Goal: Task Accomplishment & Management: Manage account settings

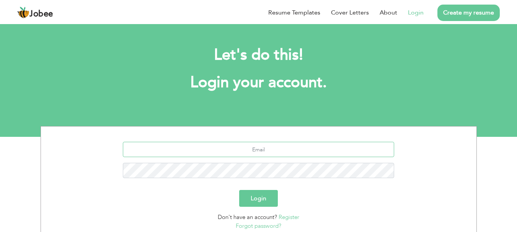
click at [258, 149] on input "text" at bounding box center [258, 149] width 271 height 15
type input "atifrazzaqdashti@gmail.com"
click at [264, 200] on button "Login" at bounding box center [258, 198] width 39 height 17
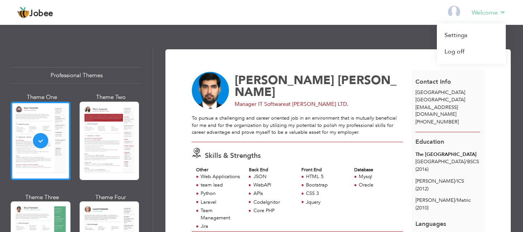
click at [474, 8] on li "Welcome Settings Log off" at bounding box center [483, 13] width 45 height 21
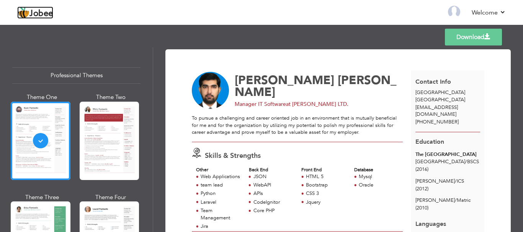
click at [31, 15] on span "Jobee" at bounding box center [41, 14] width 24 height 8
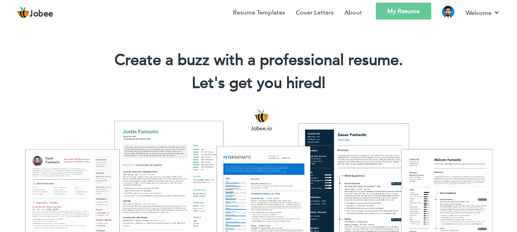
click at [394, 13] on link "My Resume" at bounding box center [404, 11] width 56 height 17
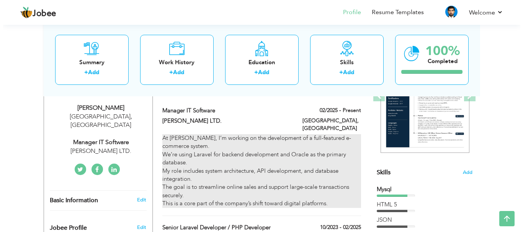
scroll to position [115, 0]
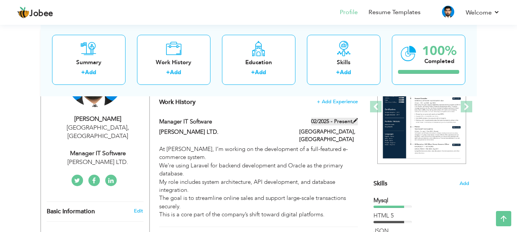
click at [355, 119] on span at bounding box center [355, 120] width 5 height 5
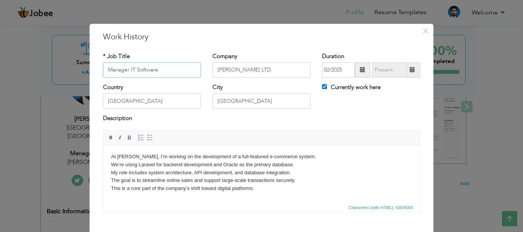
scroll to position [42, 0]
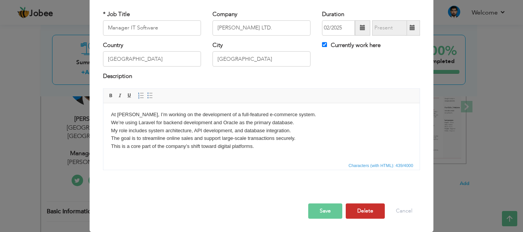
click at [360, 216] on button "Delete" at bounding box center [365, 211] width 39 height 15
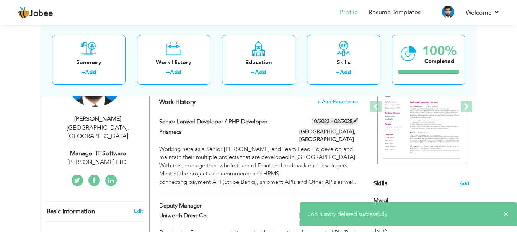
click at [356, 120] on span at bounding box center [355, 120] width 5 height 5
type input "Senior Laravel Developer / PHP Developer"
type input "Prismecs"
type input "10/2023"
type input "02/2025"
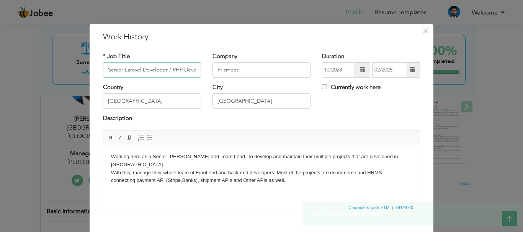
scroll to position [0, 13]
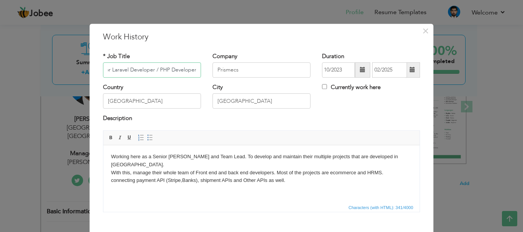
click at [175, 67] on input "Senior Laravel Developer / PHP Developer" at bounding box center [152, 69] width 98 height 15
click at [335, 87] on label "Currently work here" at bounding box center [351, 87] width 59 height 8
click at [327, 87] on input "Currently work here" at bounding box center [324, 86] width 5 height 5
checkbox input "true"
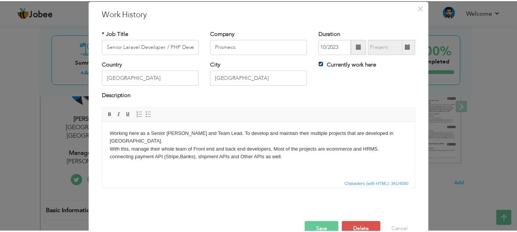
scroll to position [42, 0]
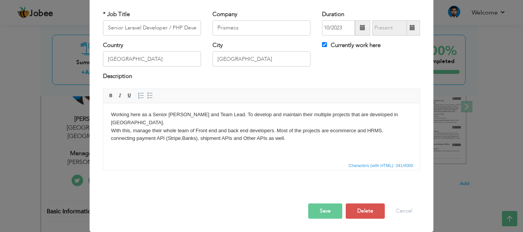
click at [324, 208] on button "Save" at bounding box center [325, 211] width 34 height 15
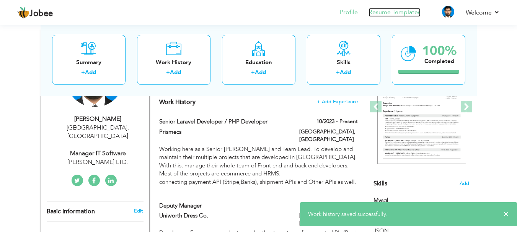
click at [408, 11] on link "Resume Templates" at bounding box center [395, 12] width 52 height 9
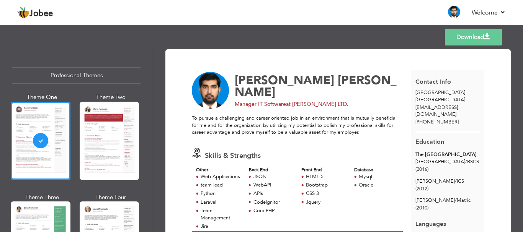
scroll to position [153, 0]
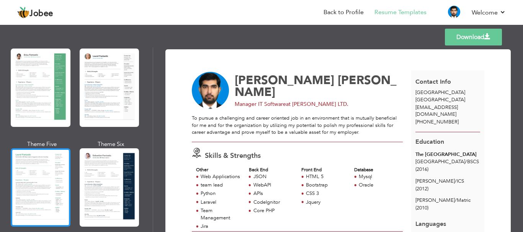
click at [54, 183] on div at bounding box center [41, 188] width 60 height 78
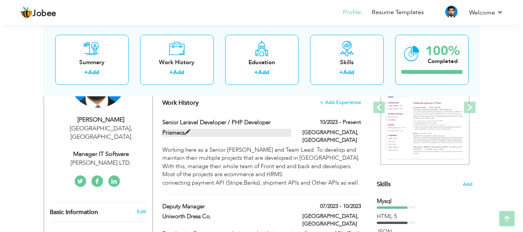
scroll to position [115, 0]
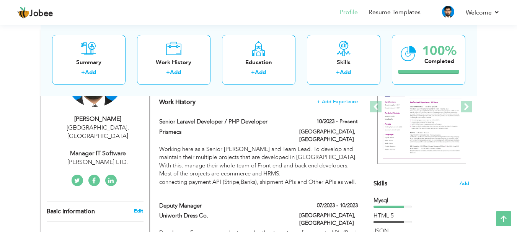
click at [135, 208] on link "Edit" at bounding box center [138, 211] width 9 height 7
type input "[PERSON_NAME]"
type input "[PHONE_NUMBER]"
select select "number:166"
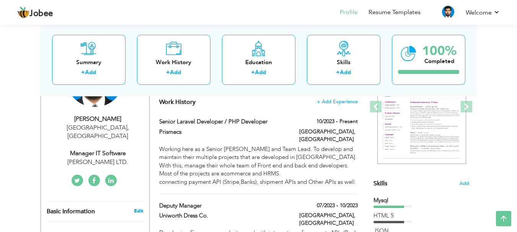
type input "[GEOGRAPHIC_DATA]"
select select "number:12"
type input "Nishat Mills LTD."
type input "Manager IT Software"
type input "http://linkedin.com/atifrazzaqdashti"
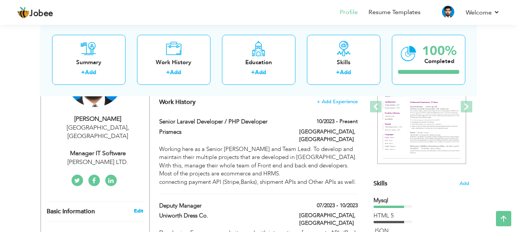
type input "http://facebook.com/atifrazzaqdashti"
type input "http://twitter.com/atifrazzaqdashti"
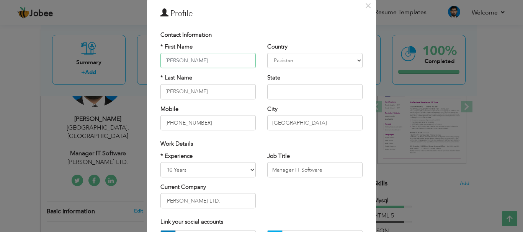
scroll to position [38, 0]
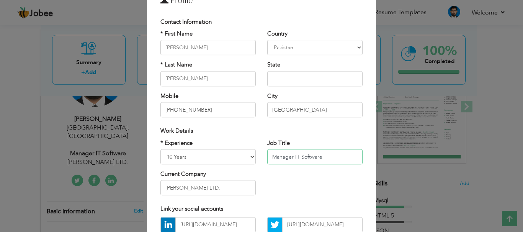
drag, startPoint x: 327, startPoint y: 156, endPoint x: 213, endPoint y: 156, distance: 113.7
click at [213, 156] on div "* Experience Entry Level Less than 1 Year 1 Year 2 Years 3 Years 4 Years 5 Year…" at bounding box center [262, 170] width 214 height 62
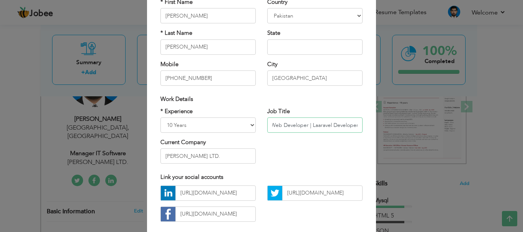
scroll to position [112, 0]
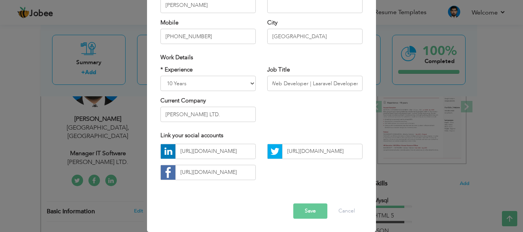
click at [312, 209] on button "Save" at bounding box center [310, 211] width 34 height 15
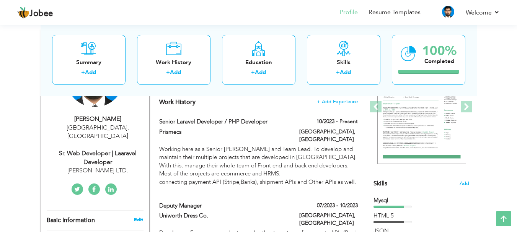
click at [142, 217] on link "Edit" at bounding box center [138, 220] width 9 height 7
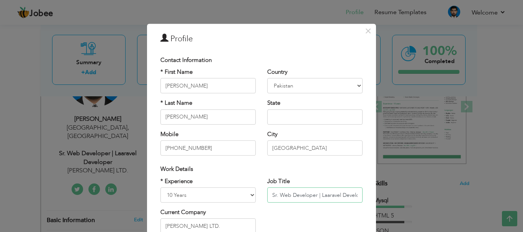
click at [324, 196] on input "Sr. Web Developer | Laaravel Developer" at bounding box center [314, 195] width 95 height 15
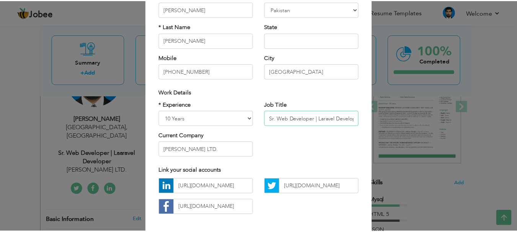
scroll to position [112, 0]
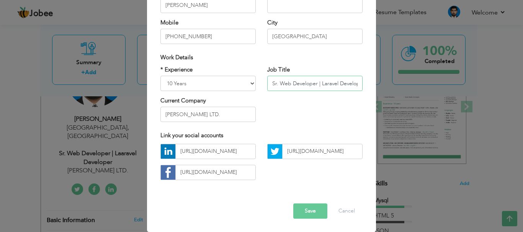
type input "Sr. Web Developer | Laravel Developer"
click at [308, 213] on button "Save" at bounding box center [310, 211] width 34 height 15
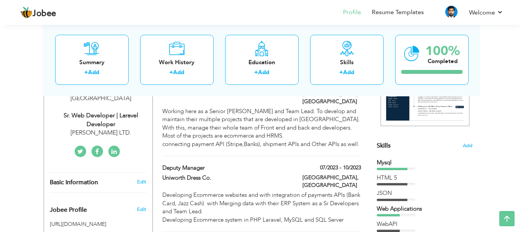
scroll to position [153, 0]
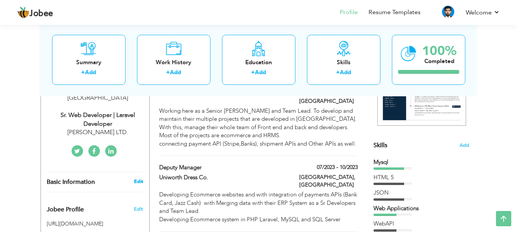
click at [140, 178] on link "Edit" at bounding box center [138, 181] width 9 height 7
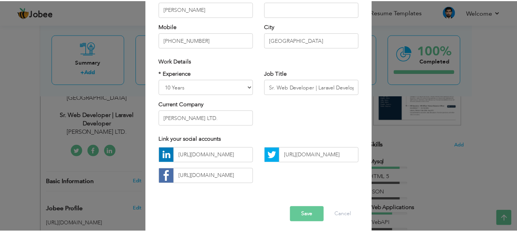
scroll to position [112, 0]
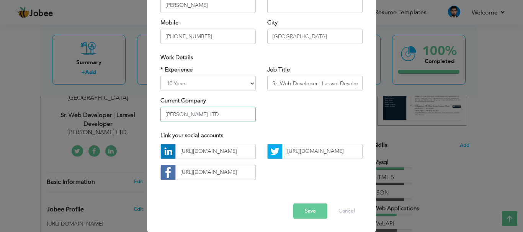
drag, startPoint x: 225, startPoint y: 115, endPoint x: 131, endPoint y: 119, distance: 93.5
click at [131, 119] on div "× Profile Contact Information * First Name Muhammad Atif * Last Name" at bounding box center [261, 116] width 523 height 232
type input "Prismecs LLC."
click at [311, 212] on button "Save" at bounding box center [310, 211] width 34 height 15
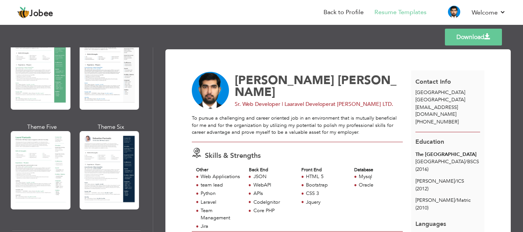
scroll to position [191, 0]
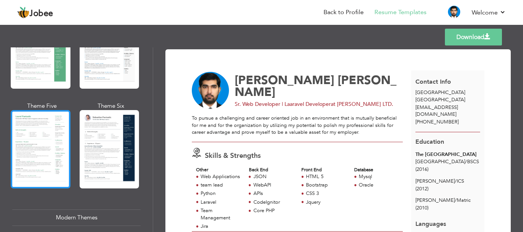
click at [50, 150] on div at bounding box center [41, 149] width 60 height 78
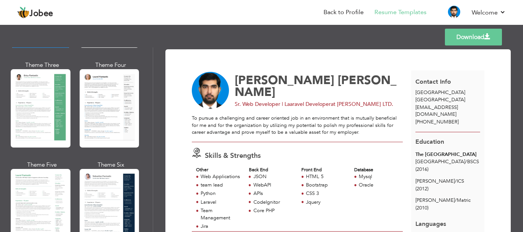
scroll to position [153, 0]
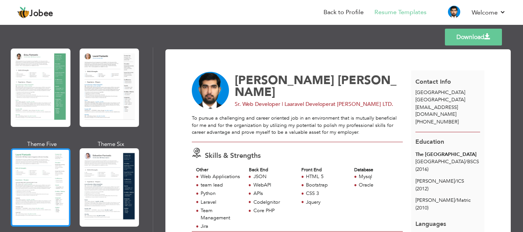
click at [60, 162] on div at bounding box center [41, 188] width 60 height 78
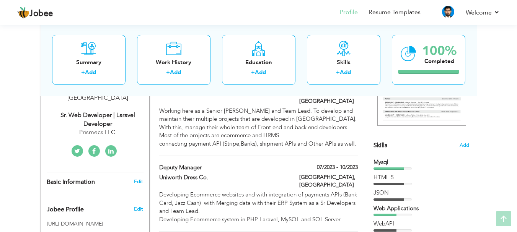
scroll to position [153, 0]
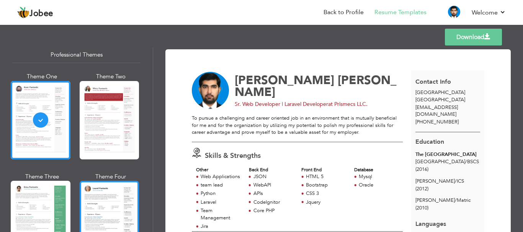
scroll to position [153, 0]
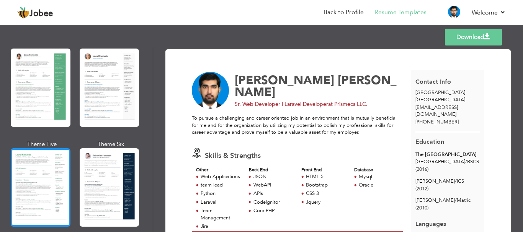
click at [29, 174] on div at bounding box center [41, 188] width 60 height 78
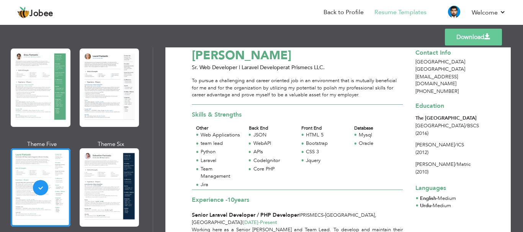
scroll to position [38, 0]
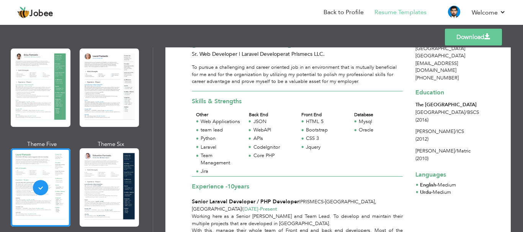
click at [488, 34] on span at bounding box center [487, 37] width 6 height 6
